Goal: Task Accomplishment & Management: Manage account settings

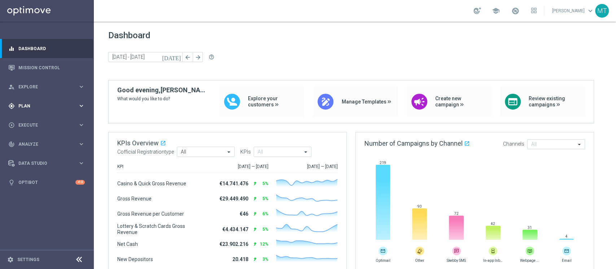
click at [22, 112] on div "gps_fixed Plan keyboard_arrow_right" at bounding box center [46, 105] width 93 height 19
click at [32, 123] on link "Target Groups" at bounding box center [47, 121] width 56 height 6
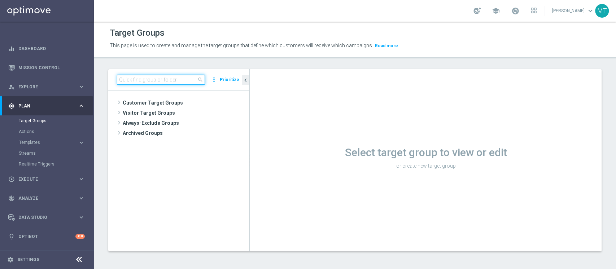
click at [130, 81] on input at bounding box center [161, 80] width 88 height 10
paste input "[PERSON_NAME] Lotterie_Weekly_Si-Si-reg 8-16"
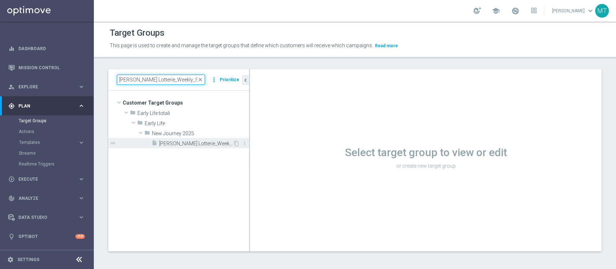
type input "[PERSON_NAME] Lotterie_Weekly_Si-Si-reg 8-16"
click at [183, 142] on span "[PERSON_NAME] Lotterie_Weekly_Si-Si-reg 8-16" at bounding box center [196, 144] width 74 height 6
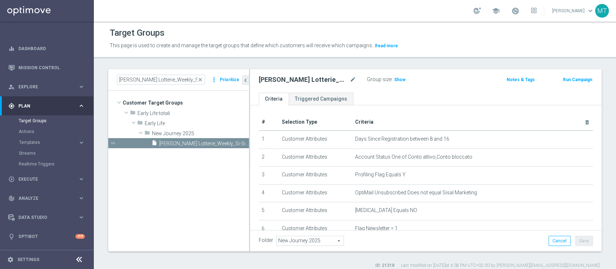
click at [206, 154] on tree-viewport "Customer Target Groups library_add create_new_folder folder" at bounding box center [178, 171] width 141 height 161
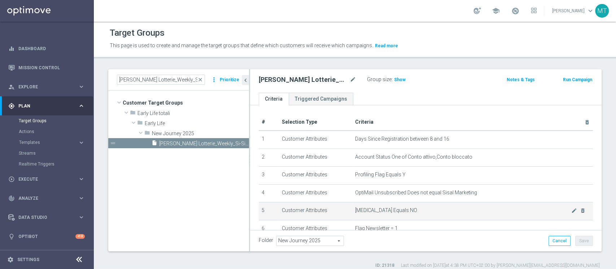
scroll to position [212, 0]
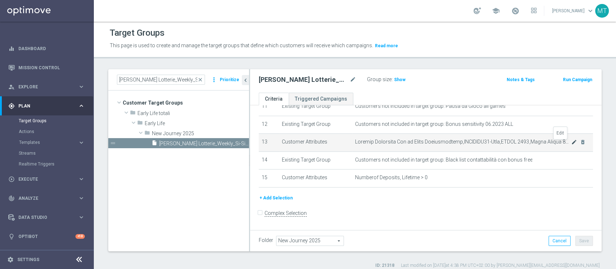
click at [571, 145] on icon "mode_edit" at bounding box center [574, 142] width 6 height 6
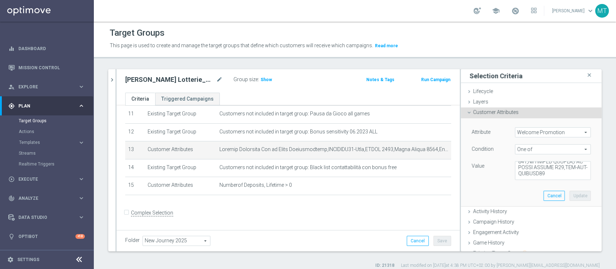
scroll to position [515, 0]
click at [540, 175] on textarea at bounding box center [553, 170] width 76 height 19
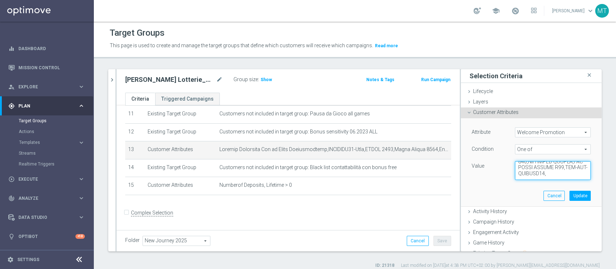
paste textarea "WLC MGM LOTTERIE W33"
type textarea "Gioca Superenalotto,LOTTERIE50-Sito,LOTTO 2013,Lotto Mobile 2014,Lotto_Mobile,L…"
click at [569, 193] on button "Update" at bounding box center [579, 196] width 21 height 10
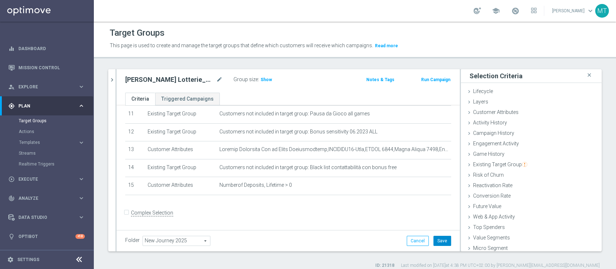
click at [439, 239] on button "Save" at bounding box center [442, 241] width 18 height 10
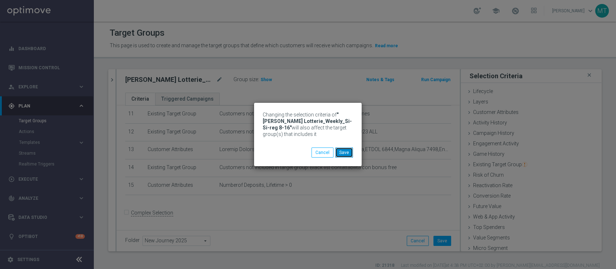
click at [345, 150] on button "Save" at bounding box center [344, 153] width 18 height 10
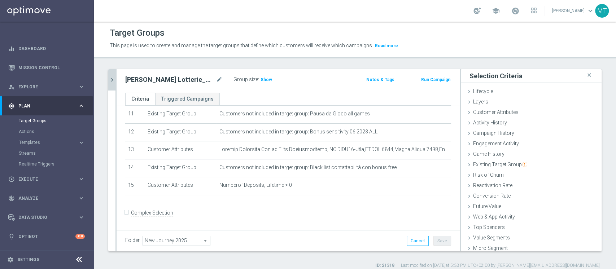
click at [111, 79] on icon "chevron_right" at bounding box center [112, 80] width 7 height 7
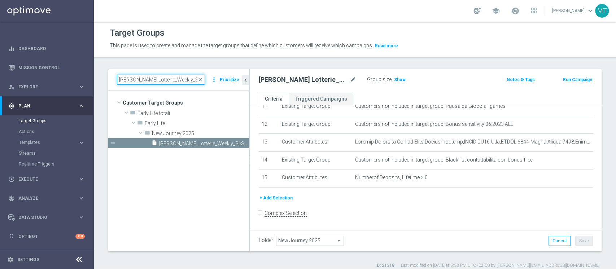
click at [127, 83] on input "[PERSON_NAME] Lotterie_Weekly_Si-Si-reg 8-16" at bounding box center [161, 80] width 88 height 10
paste input "ourney Lotterie post WG - Campaign 1"
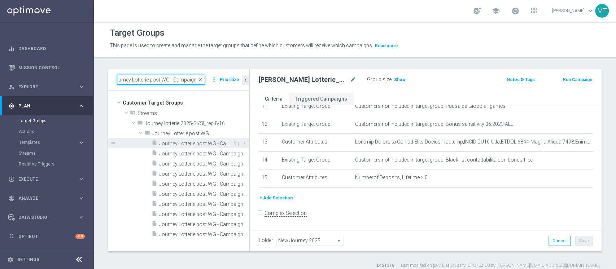
type input "Journey Lotterie post WG - Campaign 1"
click at [188, 141] on span "Journey Lotterie post WG - Campaign 1" at bounding box center [196, 144] width 74 height 6
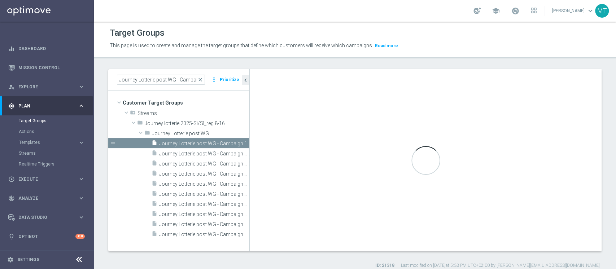
type input "Journey Lotterie post WG"
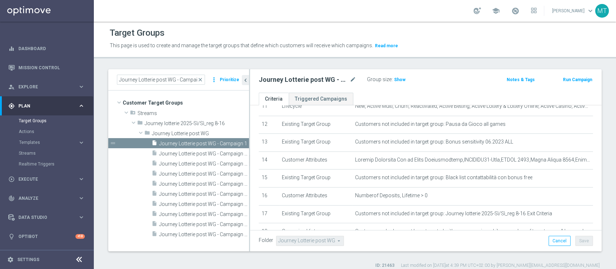
click at [315, 76] on h2 "Journey Lotterie post WG - Campaign 1" at bounding box center [304, 79] width 90 height 9
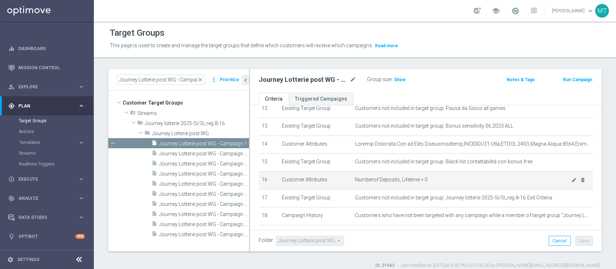
scroll to position [222, 0]
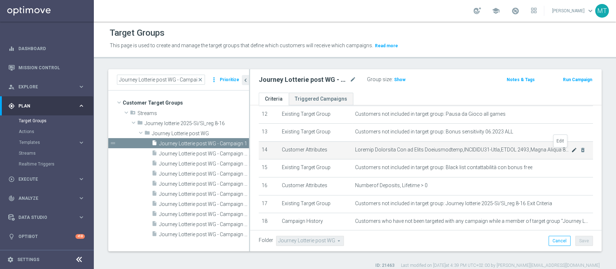
click at [571, 152] on icon "mode_edit" at bounding box center [574, 150] width 6 height 6
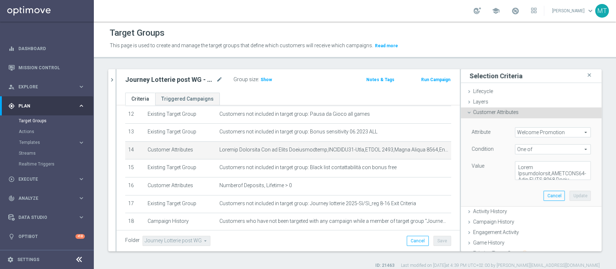
scroll to position [515, 0]
click at [542, 175] on textarea at bounding box center [553, 170] width 76 height 19
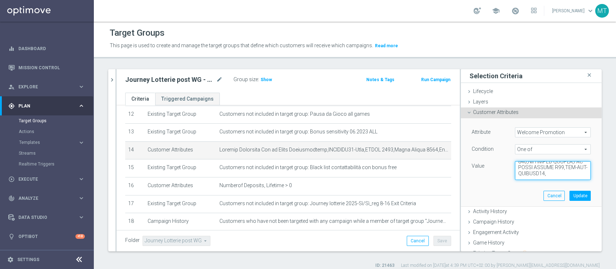
paste textarea "WLC MGM LOTTERIE W33"
type textarea "Gioca Superenalotto,LOTTERIE50-Sito,LOTTO 2013,Lotto Mobile 2014,Lotto_Mobile,L…"
click at [569, 196] on button "Update" at bounding box center [579, 196] width 21 height 10
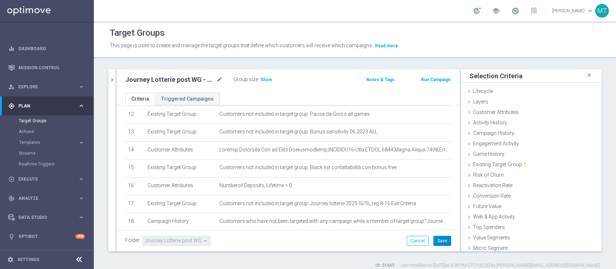
click at [433, 243] on button "Save" at bounding box center [442, 241] width 18 height 10
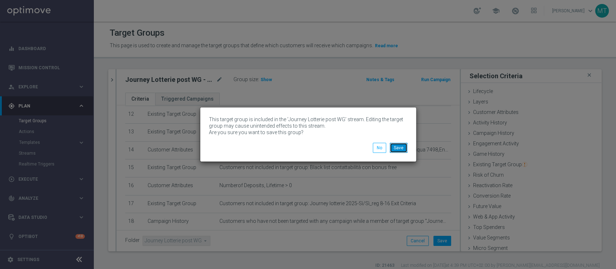
click at [397, 147] on button "Save" at bounding box center [399, 148] width 18 height 10
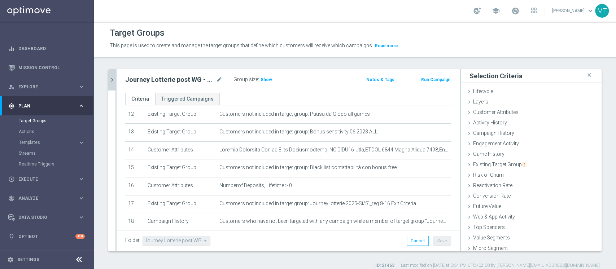
click at [109, 80] on icon "chevron_right" at bounding box center [112, 80] width 7 height 7
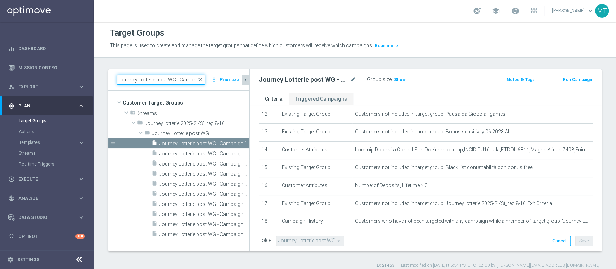
drag, startPoint x: 164, startPoint y: 83, endPoint x: 164, endPoint y: 78, distance: 5.1
click at [164, 78] on input "Journey Lotterie post WG - Campaign 1" at bounding box center [161, 80] width 88 height 10
paste input "[PERSON_NAME] Betting_weekly_si-si reg 8-16"
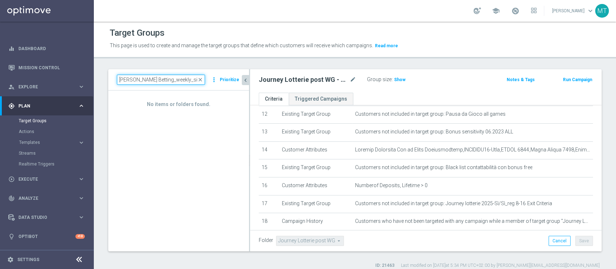
click at [121, 77] on input "[PERSON_NAME] Betting_weekly_si-si reg 8-16" at bounding box center [161, 80] width 88 height 10
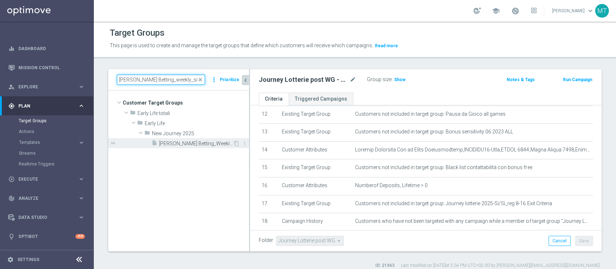
type input "[PERSON_NAME] Betting_weekly_si-si reg 8-16"
click at [191, 146] on span "[PERSON_NAME] Betting_Weekly_Si-Si reg 8-16" at bounding box center [196, 144] width 74 height 6
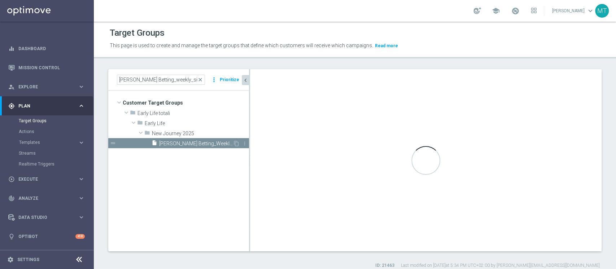
type input "New Journey 2025"
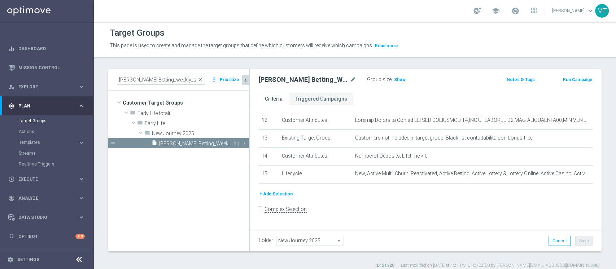
scroll to position [212, 0]
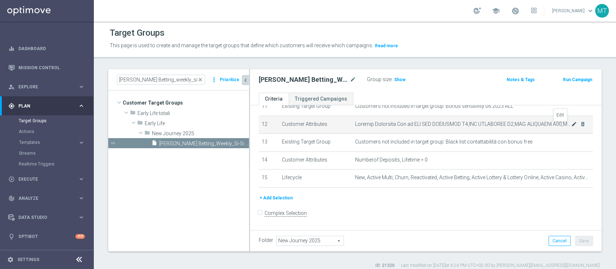
click at [571, 125] on icon "mode_edit" at bounding box center [574, 124] width 6 height 6
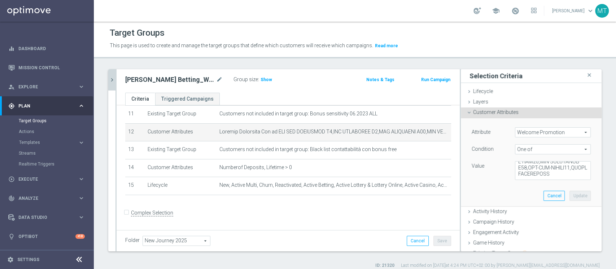
scroll to position [1207, 0]
click at [605, 175] on div "[PERSON_NAME] Betting_weekly_si-si reg 8-16 close more_vert Prioritize Customer…" at bounding box center [355, 169] width 522 height 200
click at [562, 170] on textarea at bounding box center [553, 170] width 76 height 19
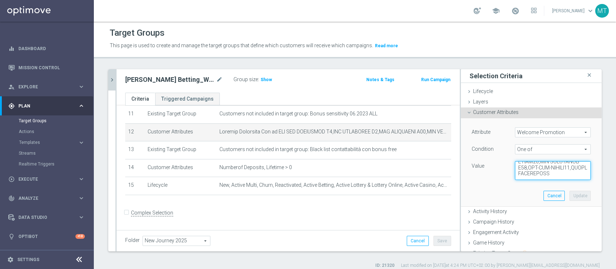
click at [556, 177] on textarea at bounding box center [553, 170] width 76 height 19
paste textarea "WLC SCOMMESSE W34,WLC MGM SCOMMESSE W3"
click at [546, 174] on textarea at bounding box center [553, 170] width 76 height 19
type textarea "WLC APP SCOMMESSE W4,WLC SCOMMESSE W4,WLC SCOMMESSE W48,WLC APP MP - BT-VR,WLC …"
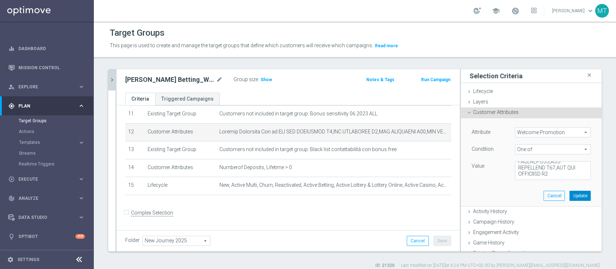
click at [569, 199] on button "Update" at bounding box center [579, 196] width 21 height 10
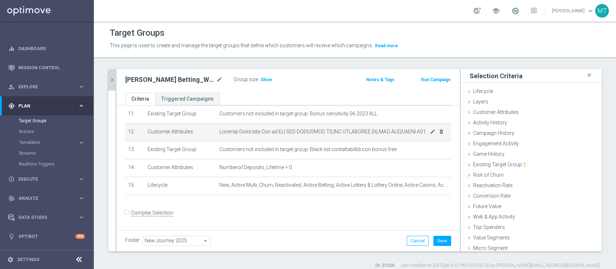
click at [371, 127] on td "mode_edit delete_forever" at bounding box center [334, 132] width 235 height 18
click at [366, 133] on span at bounding box center [324, 132] width 210 height 6
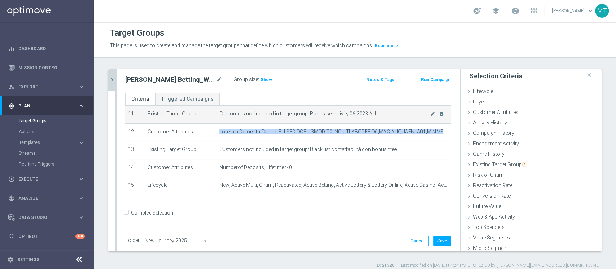
copy tbody "Welcome Promotion One of WLC APP SCOMMESSE W4,WLC SCOMMESSE W4,WLC SCOMMESSE W4…"
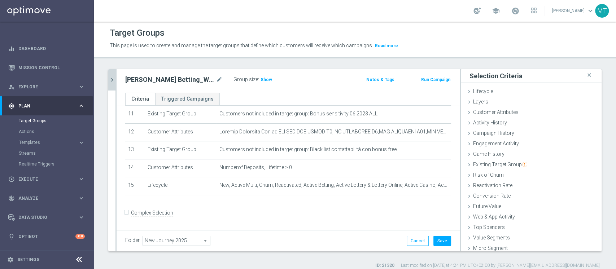
click at [603, 234] on div "[PERSON_NAME] Betting_weekly_si-si reg 8-16 close more_vert Prioritize Customer…" at bounding box center [355, 169] width 522 height 200
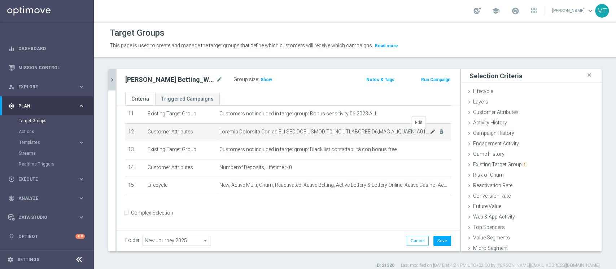
click at [430, 134] on icon "mode_edit" at bounding box center [433, 132] width 6 height 6
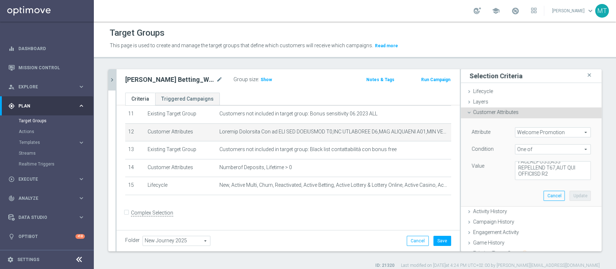
scroll to position [1219, 0]
drag, startPoint x: 550, startPoint y: 168, endPoint x: 579, endPoint y: 181, distance: 31.7
click at [579, 181] on div "Attribute Welcome Promotion Welcome Promotion arrow_drop_down search Condition …" at bounding box center [531, 162] width 130 height 88
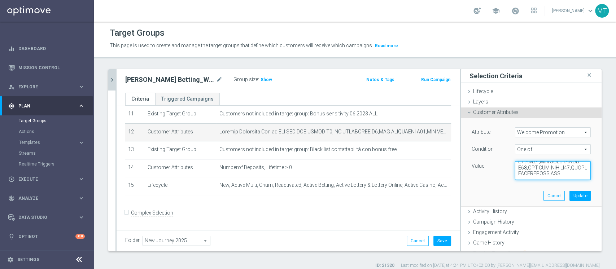
scroll to position [1207, 0]
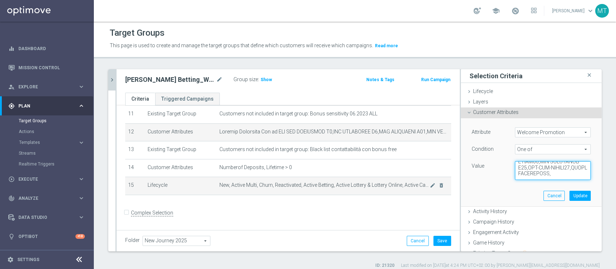
paste textarea "WLC MGM SCOMMESSE W3"
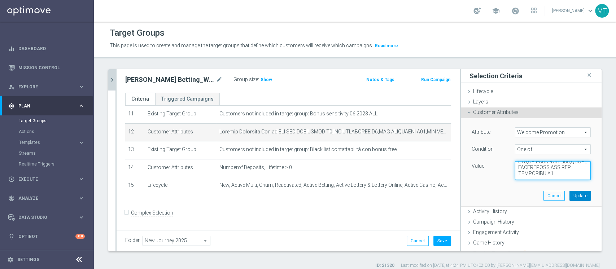
type textarea "WLC APP SCOMMESSE W4,WLC SCOMMESSE W4,WLC SCOMMESSE W48,WLC APP MP - BT-VR,WLC …"
click at [569, 198] on button "Update" at bounding box center [579, 196] width 21 height 10
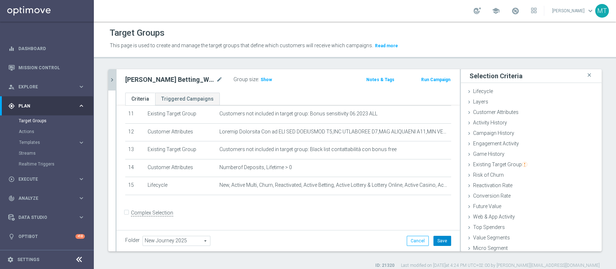
click at [440, 243] on button "Save" at bounding box center [442, 241] width 18 height 10
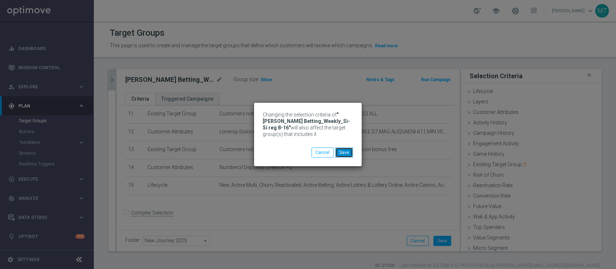
click at [346, 154] on button "Save" at bounding box center [344, 153] width 18 height 10
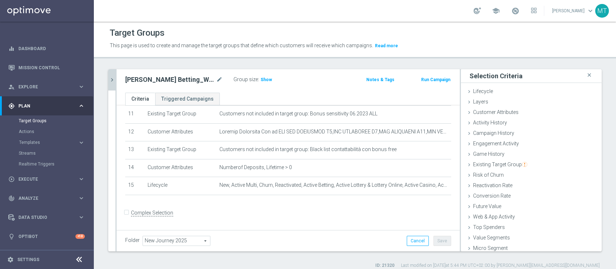
click at [110, 75] on button "chevron_right" at bounding box center [111, 79] width 7 height 21
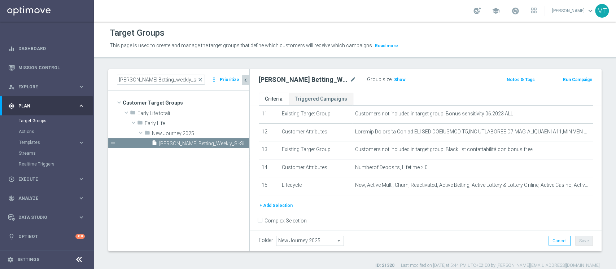
scroll to position [212, 0]
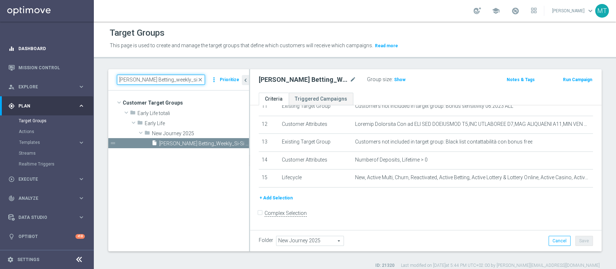
drag, startPoint x: 196, startPoint y: 77, endPoint x: 35, endPoint y: 47, distance: 163.7
click at [35, 47] on main "equalizer Dashboard Mission Control" at bounding box center [308, 134] width 616 height 269
paste input "BETTING NO CEI - Campaign 1"
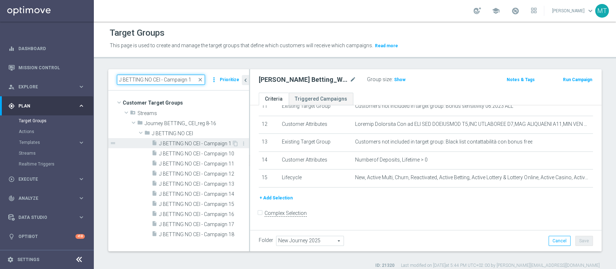
type input "J BETTING NO CEI - Campaign 1"
click at [188, 139] on div "insert_drive_file J BETTING NO CEI - Campaign 1" at bounding box center [192, 143] width 80 height 10
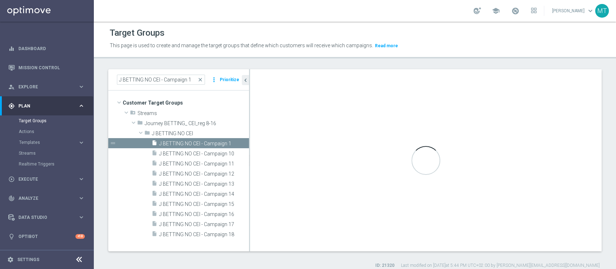
type input "J BETTING NO CEI"
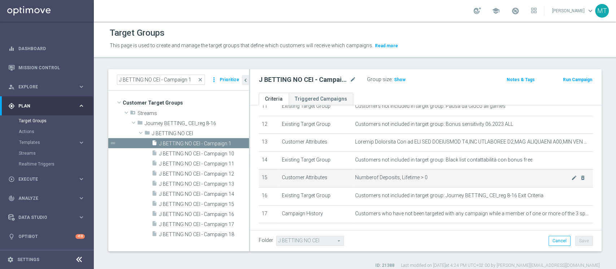
scroll to position [222, 0]
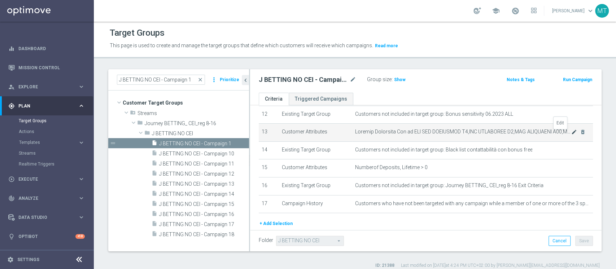
click at [571, 133] on icon "mode_edit" at bounding box center [574, 132] width 6 height 6
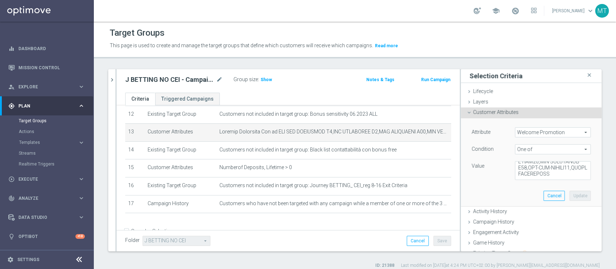
scroll to position [1202, 0]
click at [547, 175] on textarea at bounding box center [553, 170] width 76 height 19
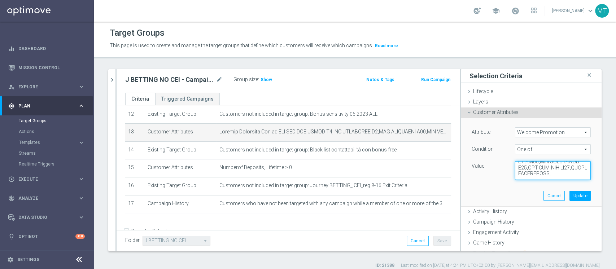
paste textarea "WLC MGM SCOMMESSE W3"
type textarea "WLC APP SCOMMESSE W4,WLC SCOMMESSE W4,WLC SCOMMESSE W48,WLC APP MP - BT-VR,WLC …"
click at [569, 193] on button "Update" at bounding box center [579, 196] width 21 height 10
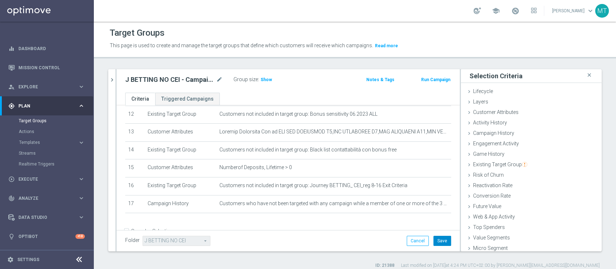
click at [438, 236] on button "Save" at bounding box center [442, 241] width 18 height 10
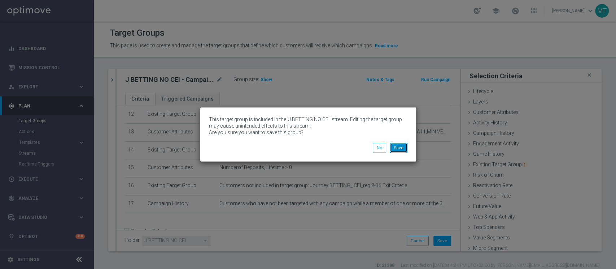
click at [396, 143] on button "Save" at bounding box center [399, 148] width 18 height 10
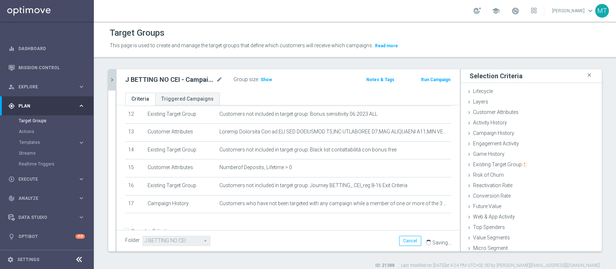
click at [114, 81] on icon "chevron_right" at bounding box center [112, 80] width 7 height 7
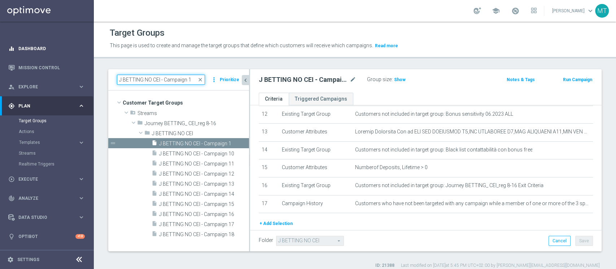
drag, startPoint x: 196, startPoint y: 80, endPoint x: 22, endPoint y: 57, distance: 174.9
click at [22, 57] on main "equalizer Dashboard Mission Control" at bounding box center [308, 134] width 616 height 269
paste input
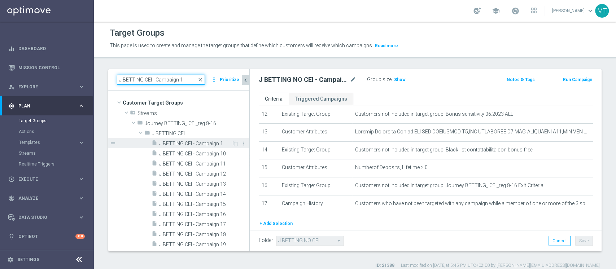
type input "J BETTING CEI - Campaign 1"
click at [177, 138] on div "insert_drive_file J BETTING CEI - Campaign 1" at bounding box center [192, 143] width 80 height 10
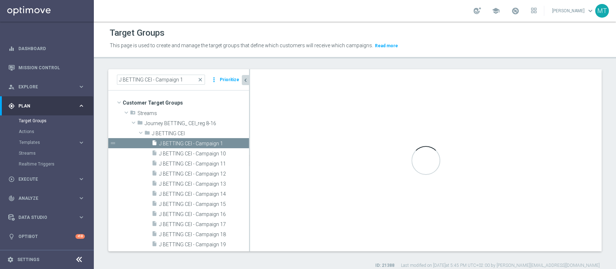
type input "J BETTING CEI"
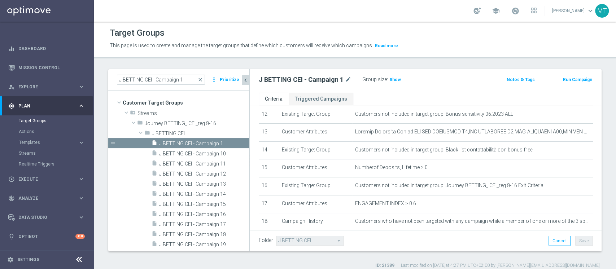
click at [413, 69] on div "J BETTING CEI - Campaign 1 mode_edit Group size : Show Notes & Tags Run Campaign" at bounding box center [426, 80] width 352 height 23
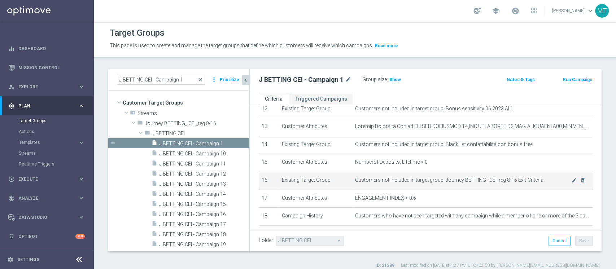
scroll to position [226, 0]
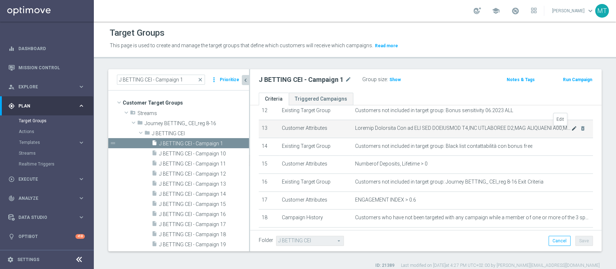
click at [571, 131] on icon "mode_edit" at bounding box center [574, 129] width 6 height 6
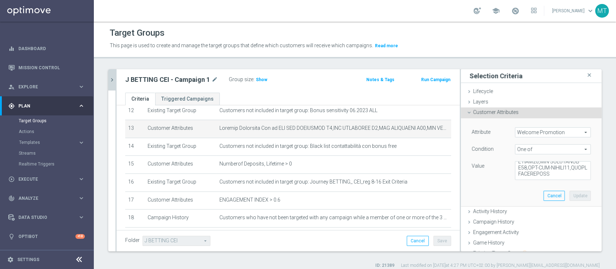
scroll to position [1207, 0]
click at [548, 172] on textarea at bounding box center [553, 170] width 76 height 19
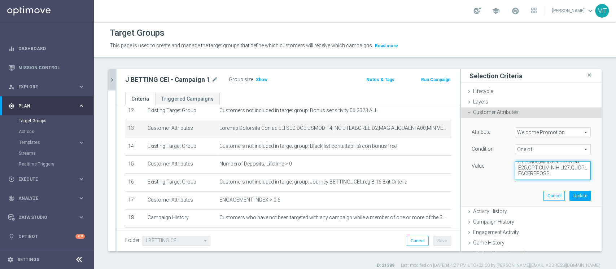
paste textarea "WLC MGM SCOMMESSE W3"
type textarea "WLC APP SCOMMESSE W4,WLC SCOMMESSE W4,WLC SCOMMESSE W48,WLC APP MP - BT-VR,WLC …"
click at [569, 191] on button "Update" at bounding box center [579, 196] width 21 height 10
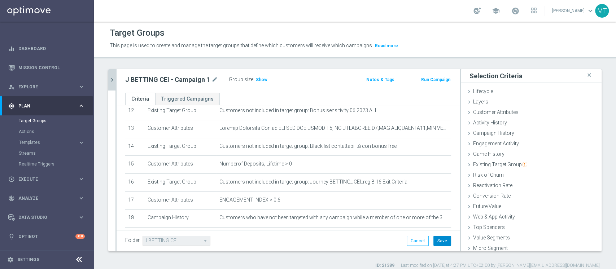
click at [438, 243] on button "Save" at bounding box center [442, 241] width 18 height 10
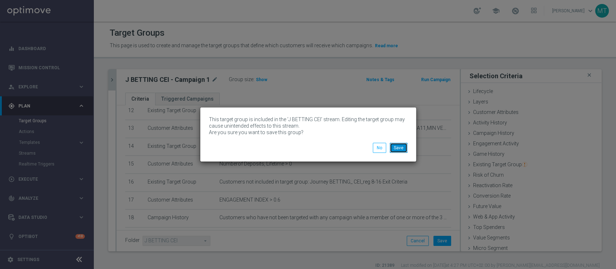
click at [402, 152] on button "Save" at bounding box center [399, 148] width 18 height 10
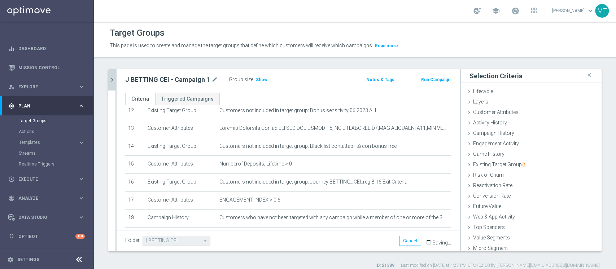
click at [113, 88] on button "chevron_right" at bounding box center [111, 79] width 7 height 21
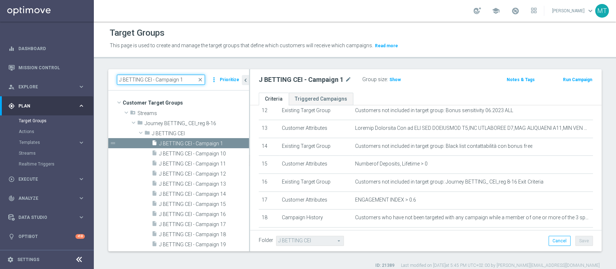
click at [183, 80] on input "J BETTING CEI - Campaign 1" at bounding box center [161, 80] width 88 height 10
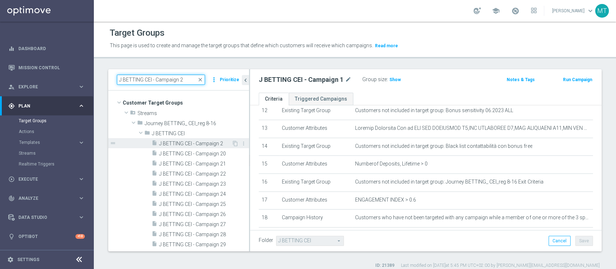
type input "J BETTING CEI - Campaign 2"
click at [212, 143] on span "J BETTING CEI - Campaign 2" at bounding box center [195, 144] width 73 height 6
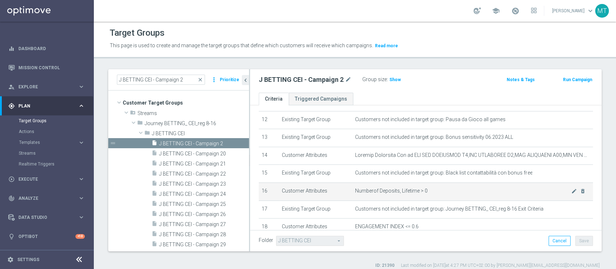
scroll to position [213, 0]
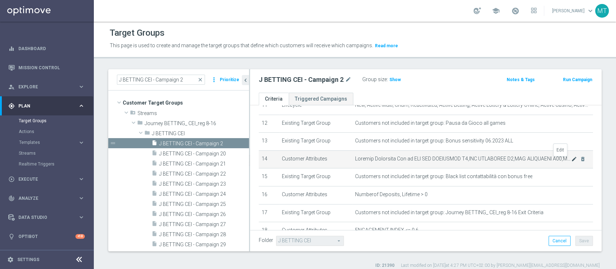
click at [571, 160] on icon "mode_edit" at bounding box center [574, 159] width 6 height 6
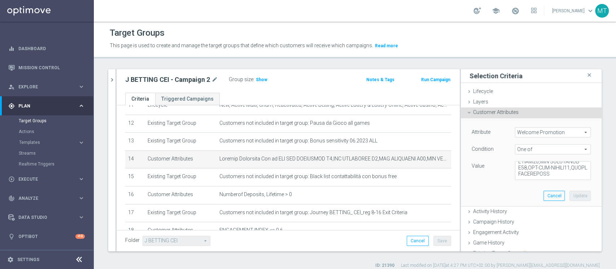
scroll to position [1207, 0]
click at [559, 174] on textarea at bounding box center [553, 170] width 76 height 19
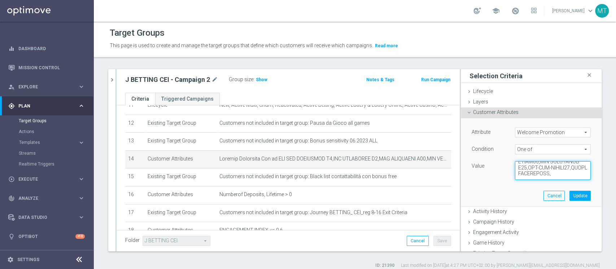
paste textarea "WLC MGM SCOMMESSE W3"
type textarea "WLC APP SCOMMESSE W4,WLC SCOMMESSE W4,WLC SCOMMESSE W48,WLC APP MP - BT-VR,WLC …"
click at [569, 192] on button "Update" at bounding box center [579, 196] width 21 height 10
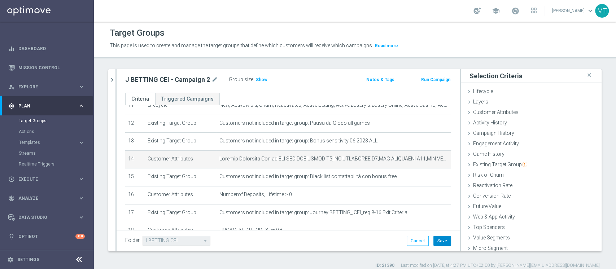
click at [438, 237] on button "Save" at bounding box center [442, 241] width 18 height 10
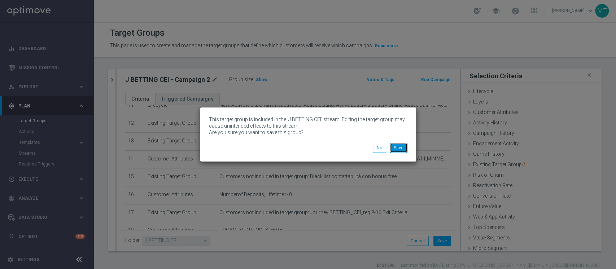
click at [395, 152] on button "Save" at bounding box center [399, 148] width 18 height 10
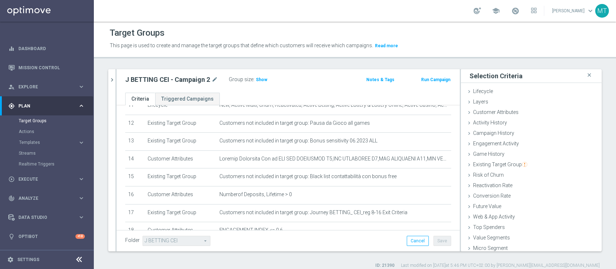
click at [417, 39] on div "Target Groups" at bounding box center [355, 33] width 490 height 14
